Goal: Information Seeking & Learning: Check status

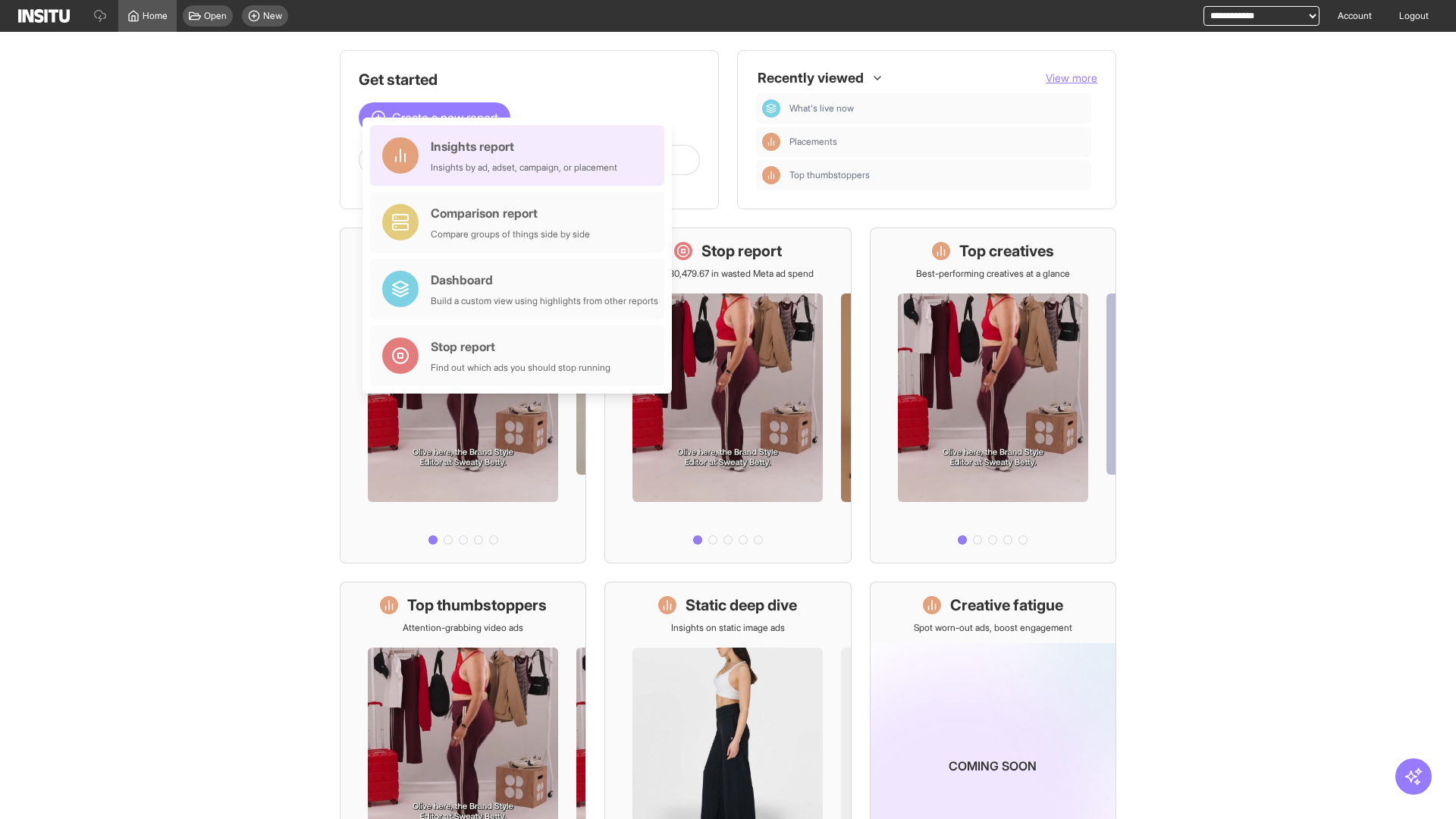
click at [521, 155] on div "Insights report Insights by ad, adset, campaign, or placement" at bounding box center [523, 155] width 187 height 36
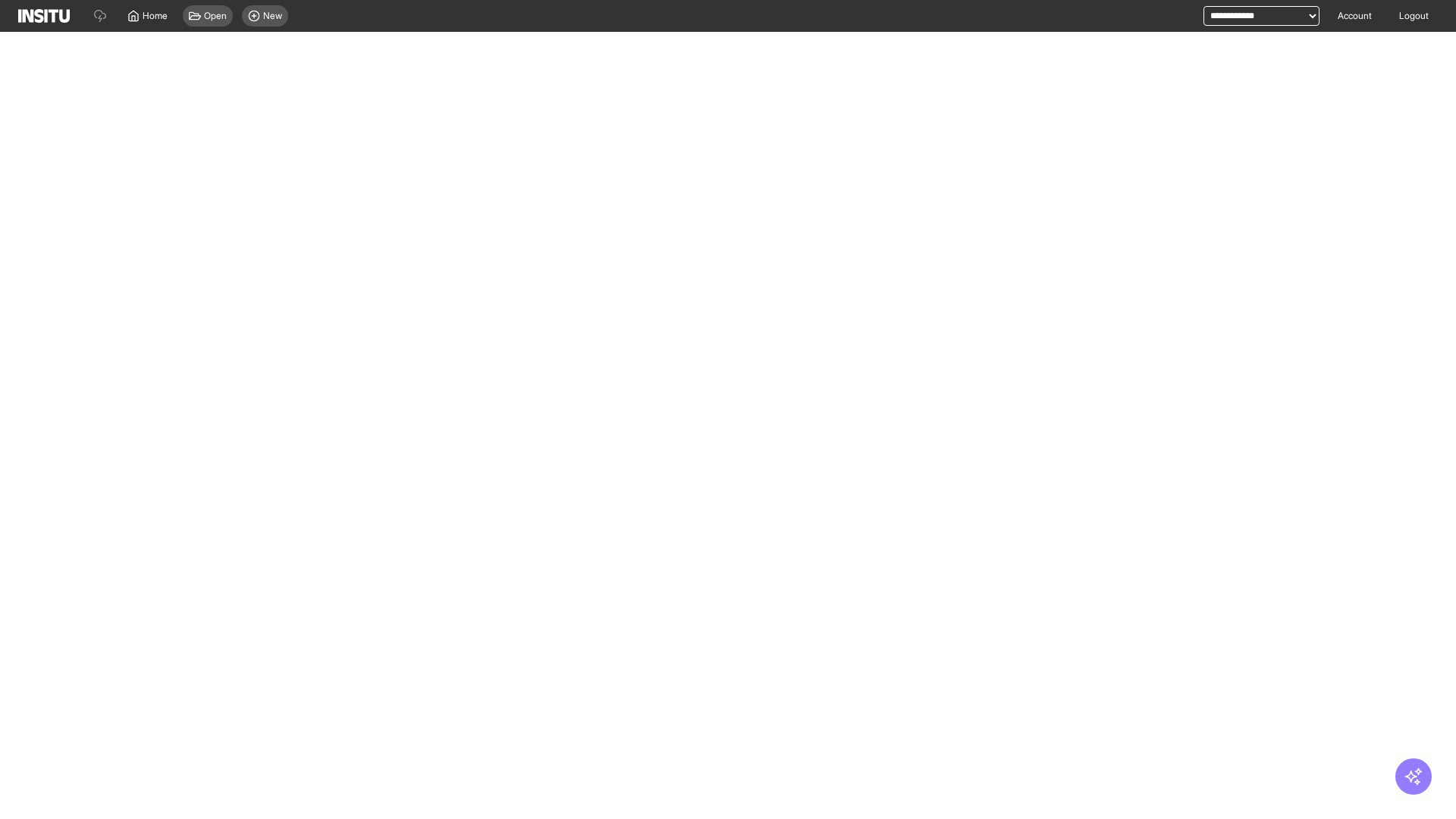
select select "**"
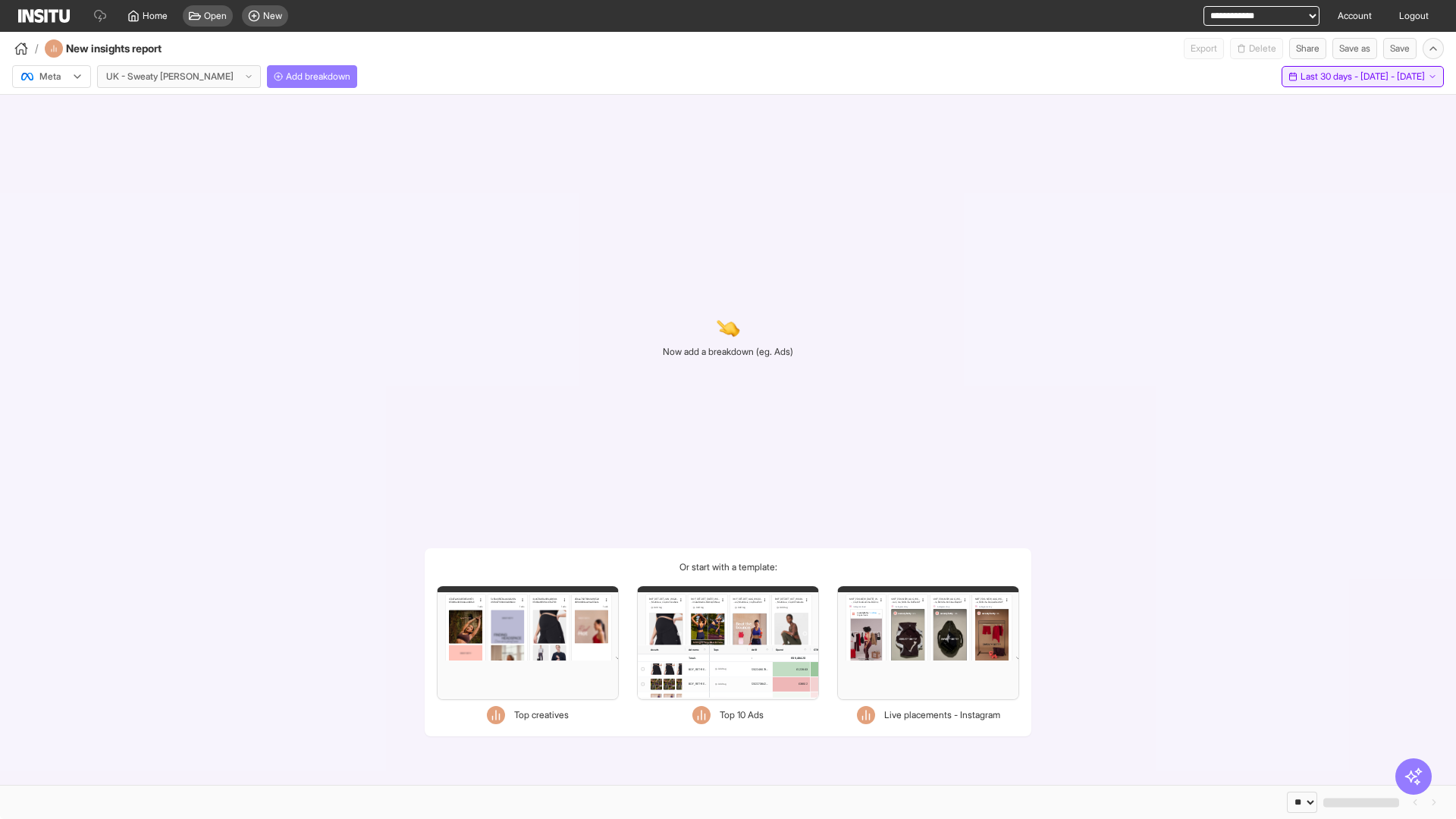
click at [1327, 76] on span "Last 30 days - [DATE] - [DATE]" at bounding box center [1363, 76] width 125 height 12
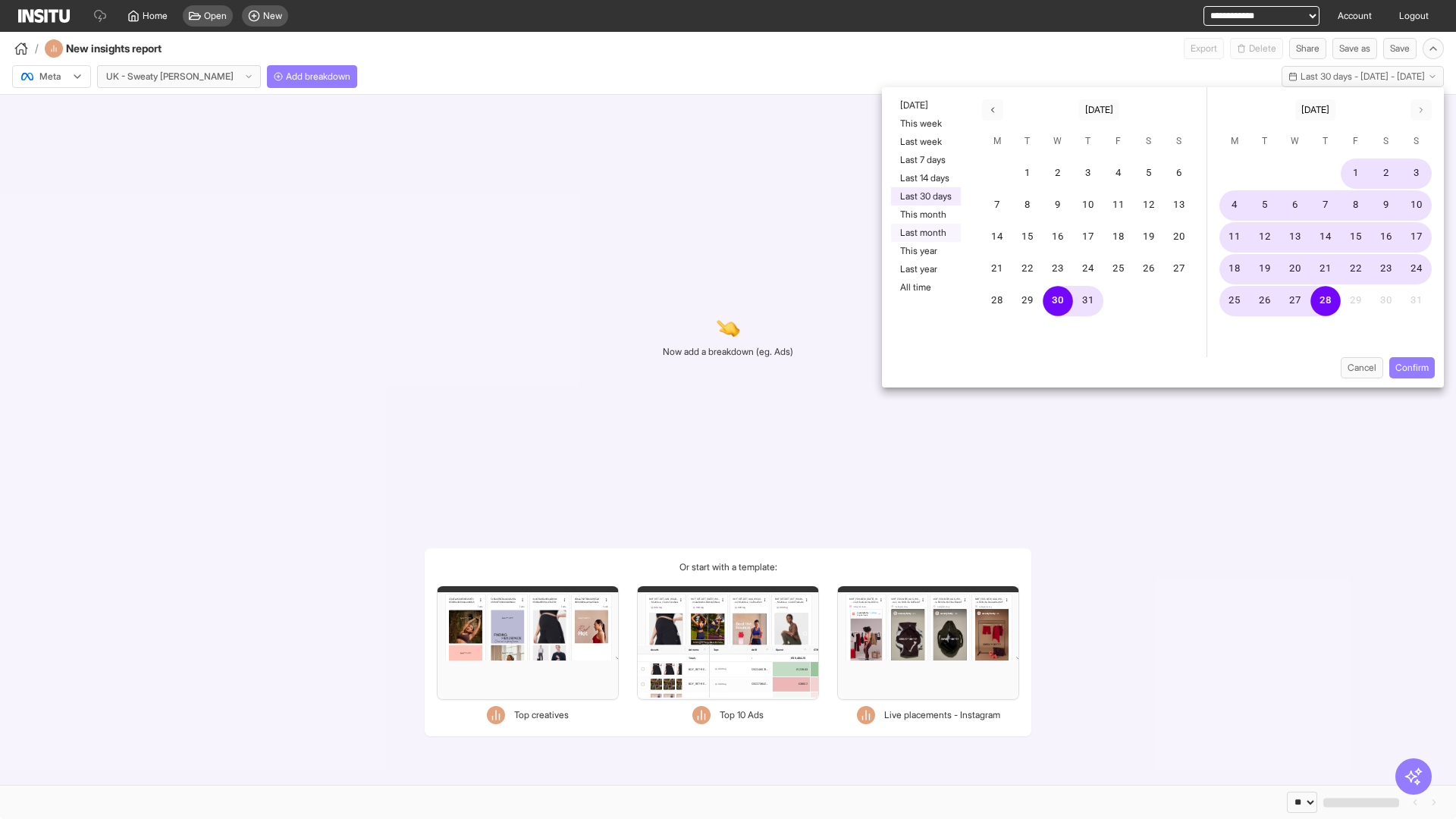
click at [925, 233] on button "Last month" at bounding box center [925, 233] width 69 height 18
